Goal: Check status: Check status

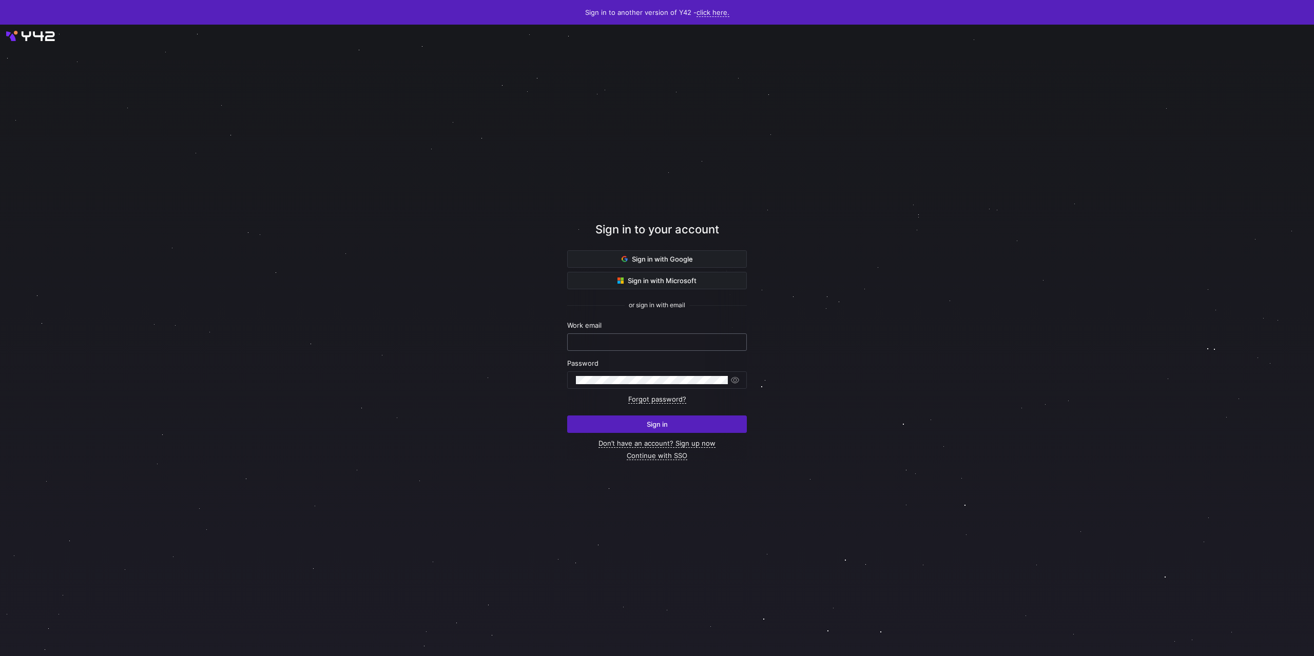
click at [608, 338] on div at bounding box center [657, 342] width 162 height 16
click at [588, 335] on div at bounding box center [657, 342] width 162 height 16
click at [591, 337] on div at bounding box center [657, 342] width 162 height 16
click at [610, 344] on input "text" at bounding box center [657, 342] width 162 height 8
type input "steven@sonar.software"
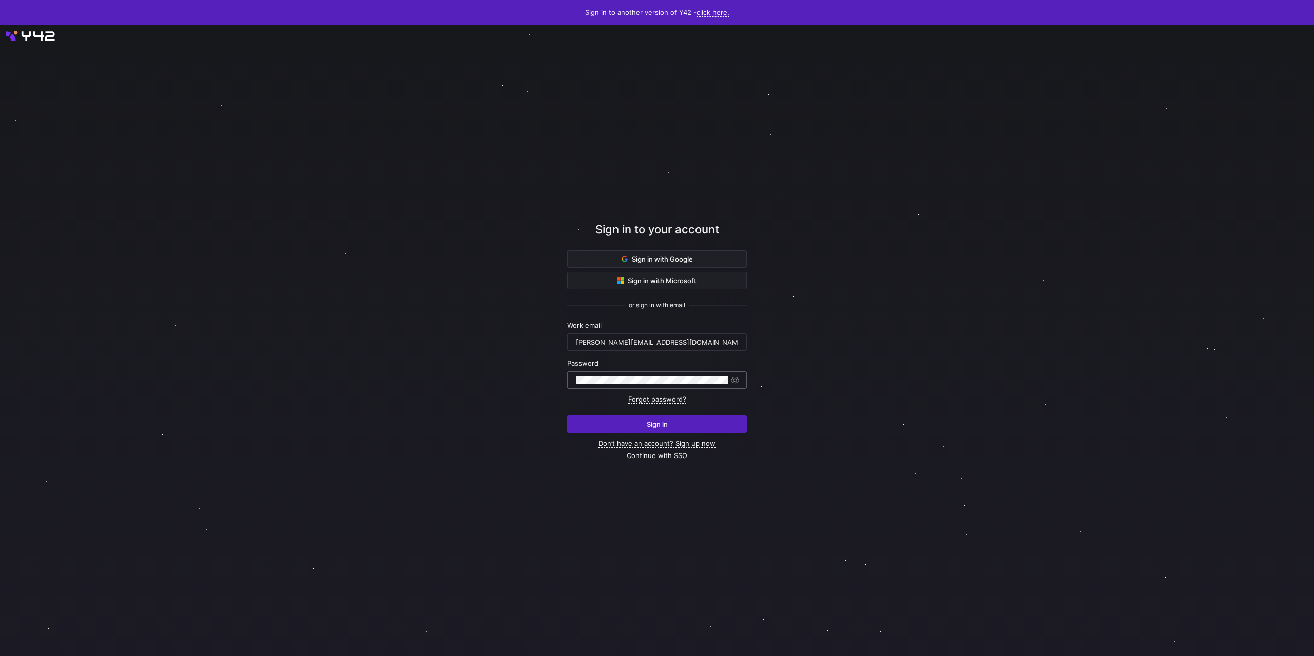
click at [621, 375] on div at bounding box center [652, 380] width 152 height 16
click at [622, 420] on span "submit" at bounding box center [657, 424] width 179 height 16
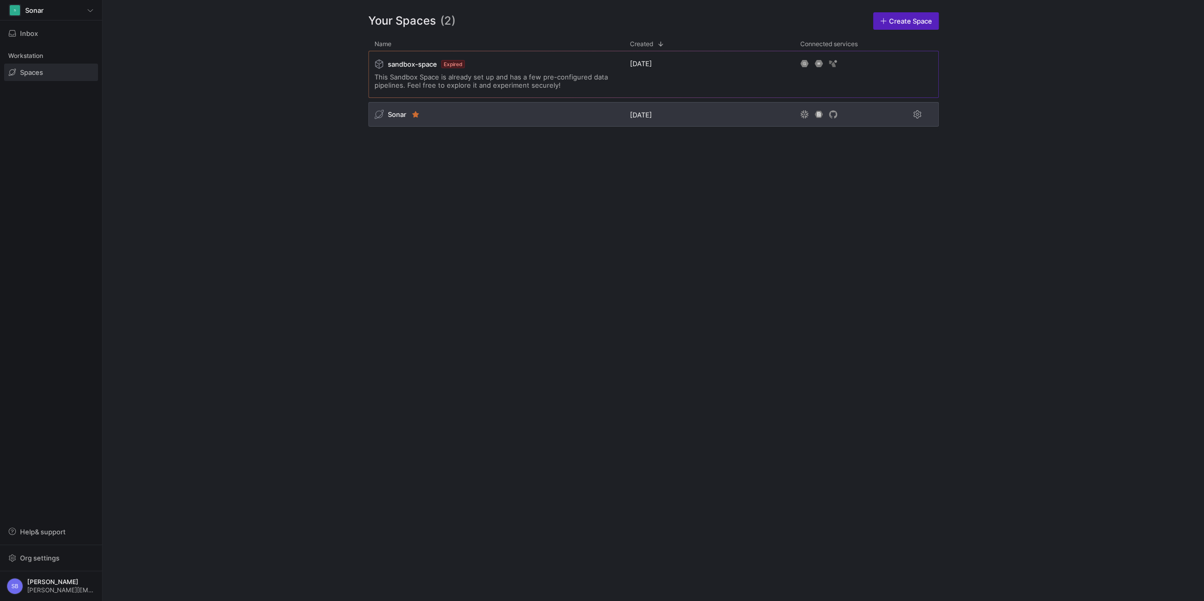
click at [402, 114] on span "Sonar" at bounding box center [397, 114] width 18 height 8
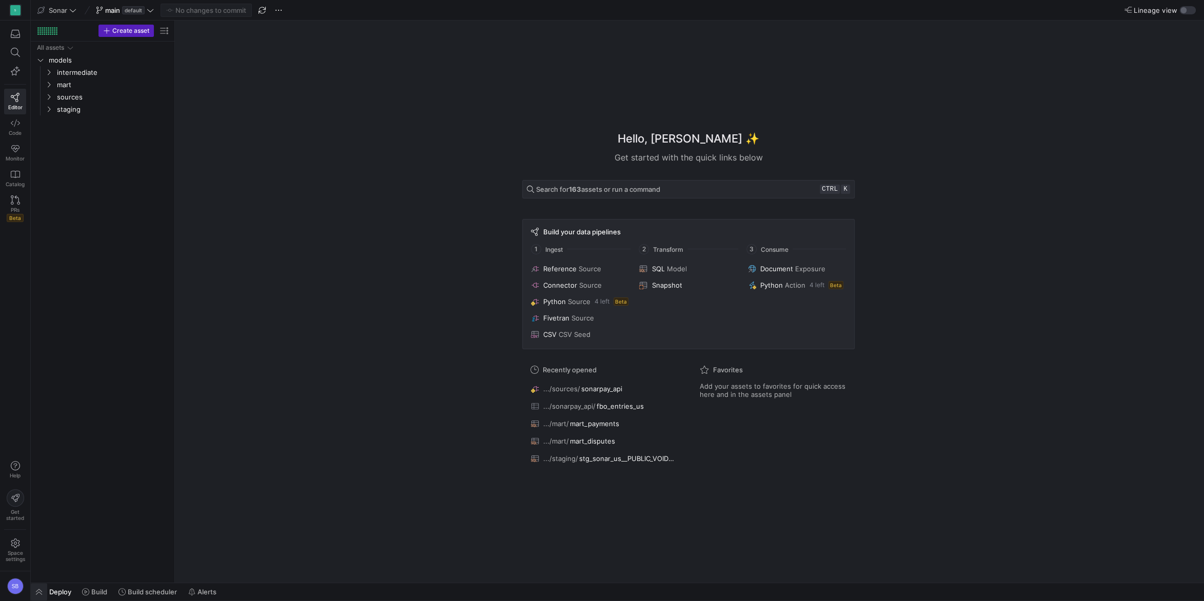
click at [43, 590] on span "button" at bounding box center [39, 591] width 16 height 17
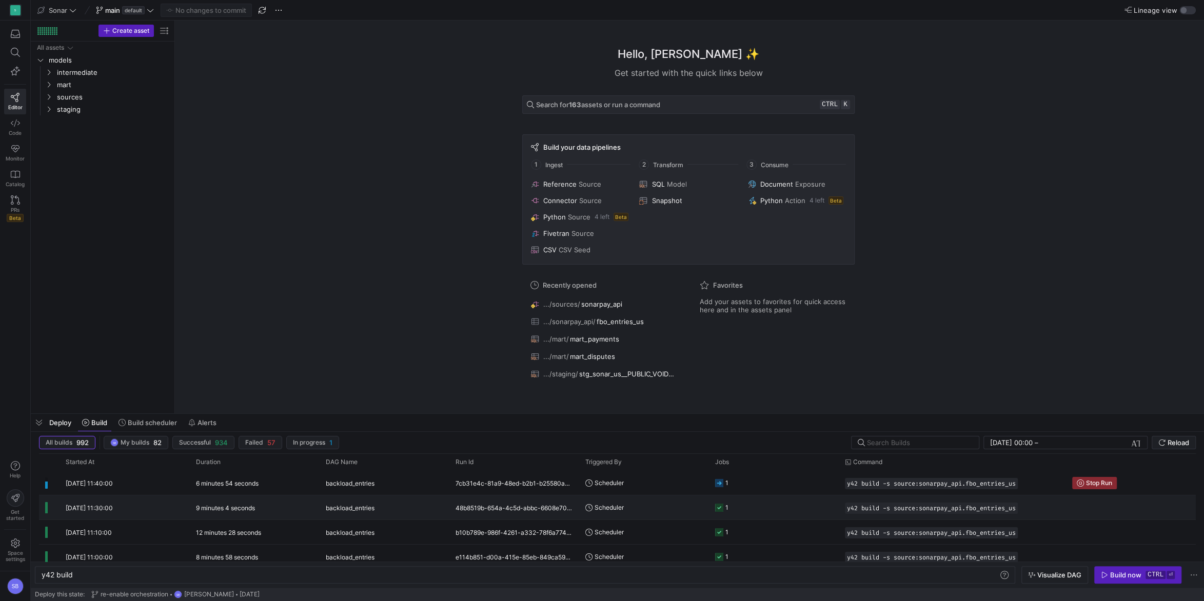
click at [239, 504] on div "9 minutes 4 seconds" at bounding box center [255, 508] width 130 height 24
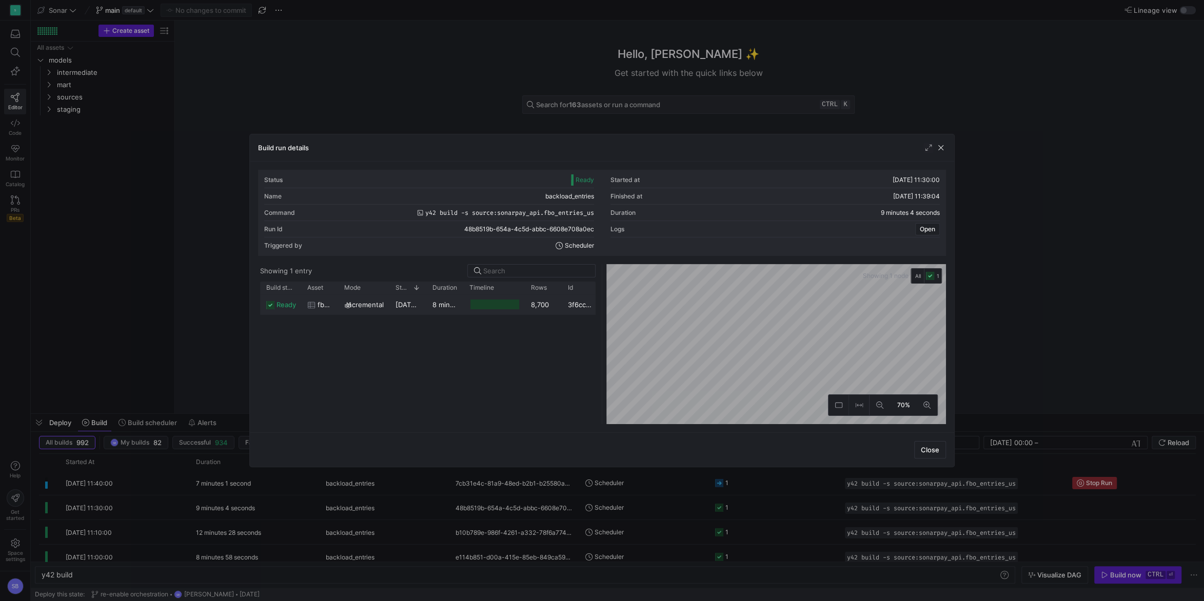
click at [440, 308] on y42-duration "8 minutes 54 seconds" at bounding box center [468, 305] width 71 height 8
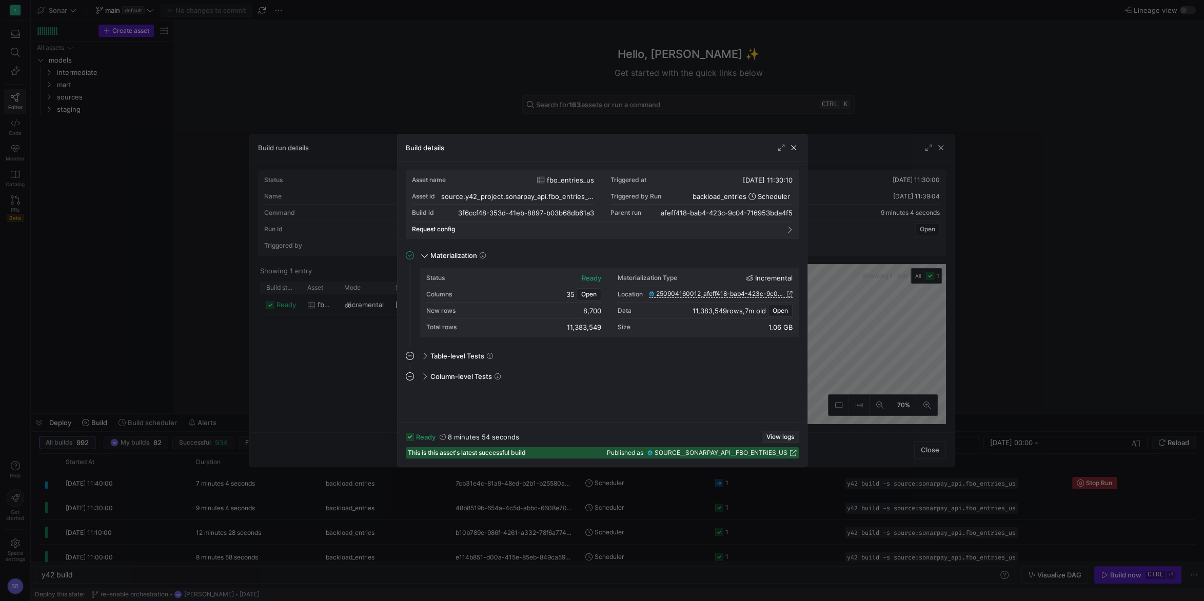
click at [777, 434] on span "View logs" at bounding box center [781, 437] width 28 height 7
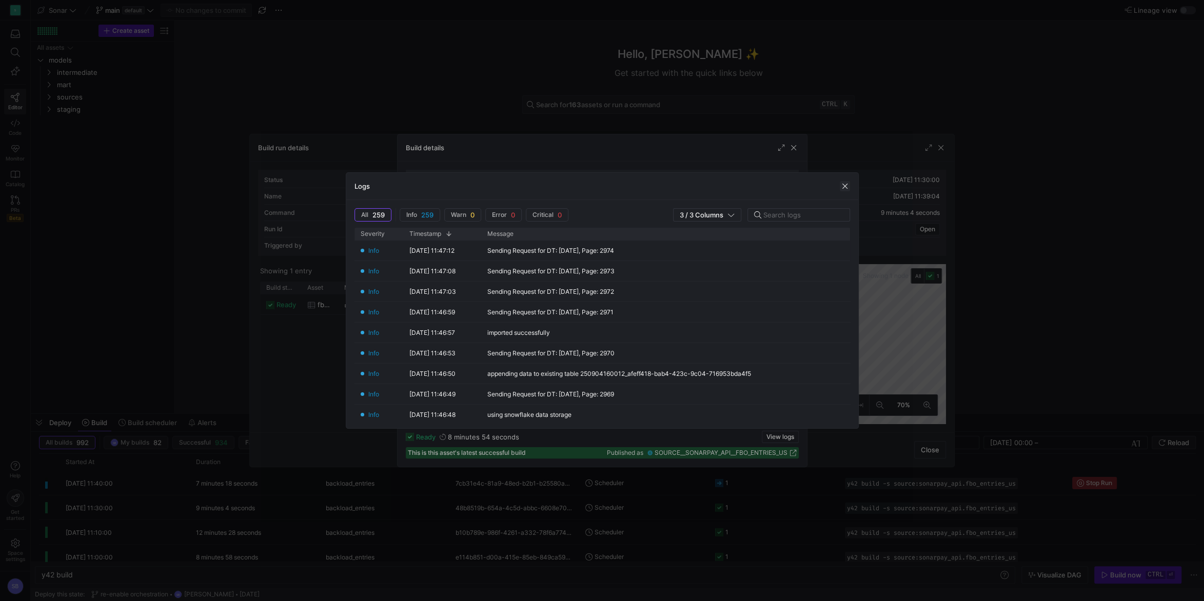
click at [848, 186] on span "button" at bounding box center [845, 186] width 10 height 10
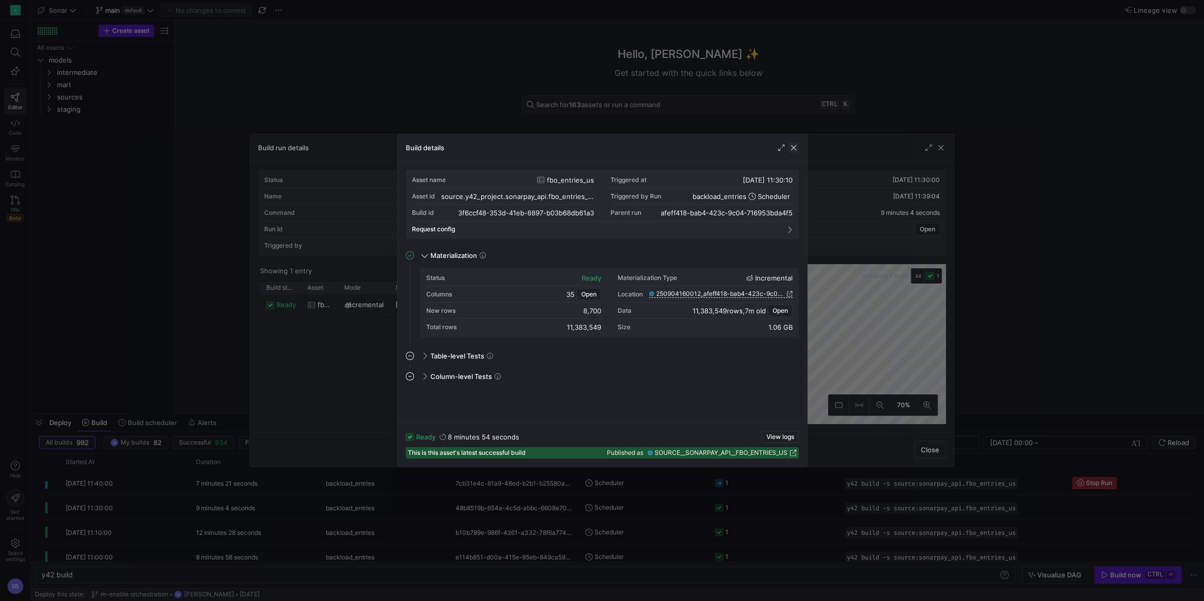
click at [796, 148] on span "button" at bounding box center [794, 148] width 10 height 10
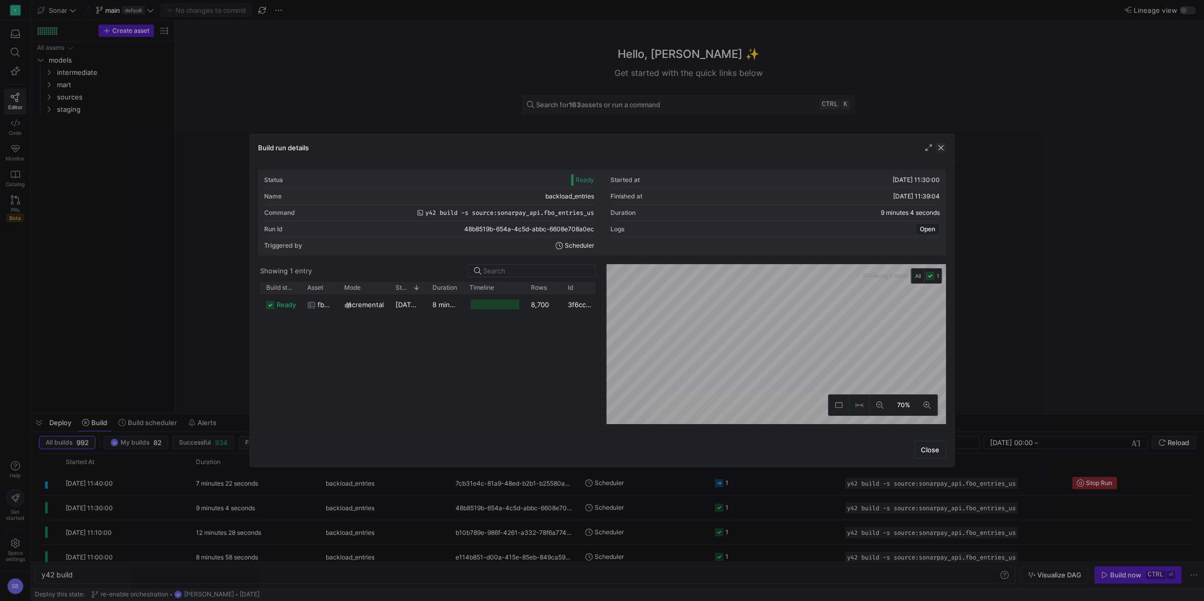
click at [941, 148] on span "button" at bounding box center [941, 148] width 10 height 10
